Goal: Find specific page/section: Find specific page/section

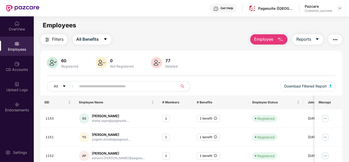
scroll to position [10, 0]
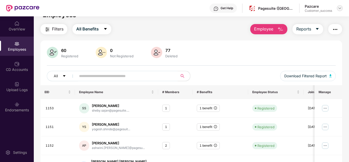
click at [341, 9] on img at bounding box center [340, 8] width 4 height 4
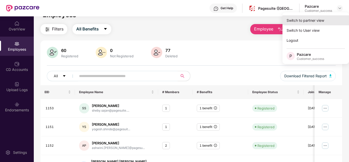
click at [311, 21] on div "Switch to partner view" at bounding box center [316, 20] width 67 height 10
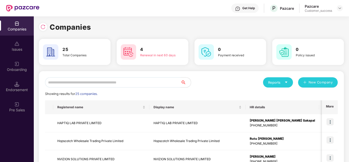
click at [87, 80] on input "text" at bounding box center [113, 82] width 136 height 10
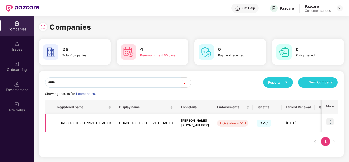
type input "*****"
click at [329, 122] on img at bounding box center [330, 121] width 7 height 7
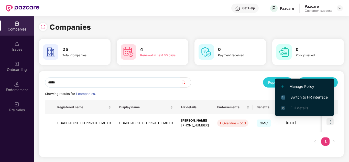
click at [298, 97] on span "Switch to HR interface" at bounding box center [305, 98] width 47 height 6
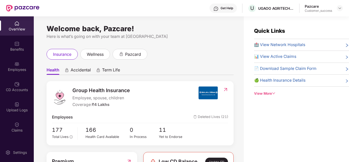
click at [201, 75] on ul "Health Accidental Term Life" at bounding box center [140, 70] width 187 height 10
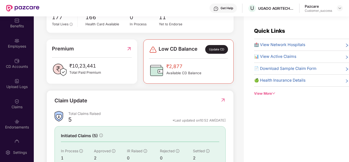
scroll to position [25, 0]
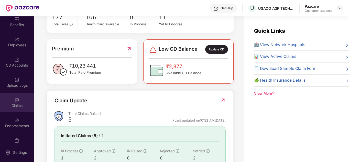
click at [21, 103] on div "Claims" at bounding box center [17, 105] width 34 height 5
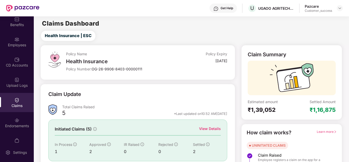
click at [57, 84] on div "Claim Update Total Claims Raised 5 *Last updated on 10:52 AM[DATE] Initiated Cl…" at bounding box center [137, 135] width 195 height 103
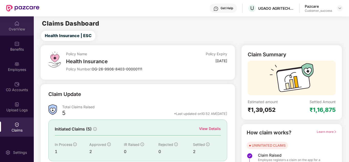
click at [19, 27] on div "OverView" at bounding box center [17, 29] width 34 height 5
